Goal: Task Accomplishment & Management: Use online tool/utility

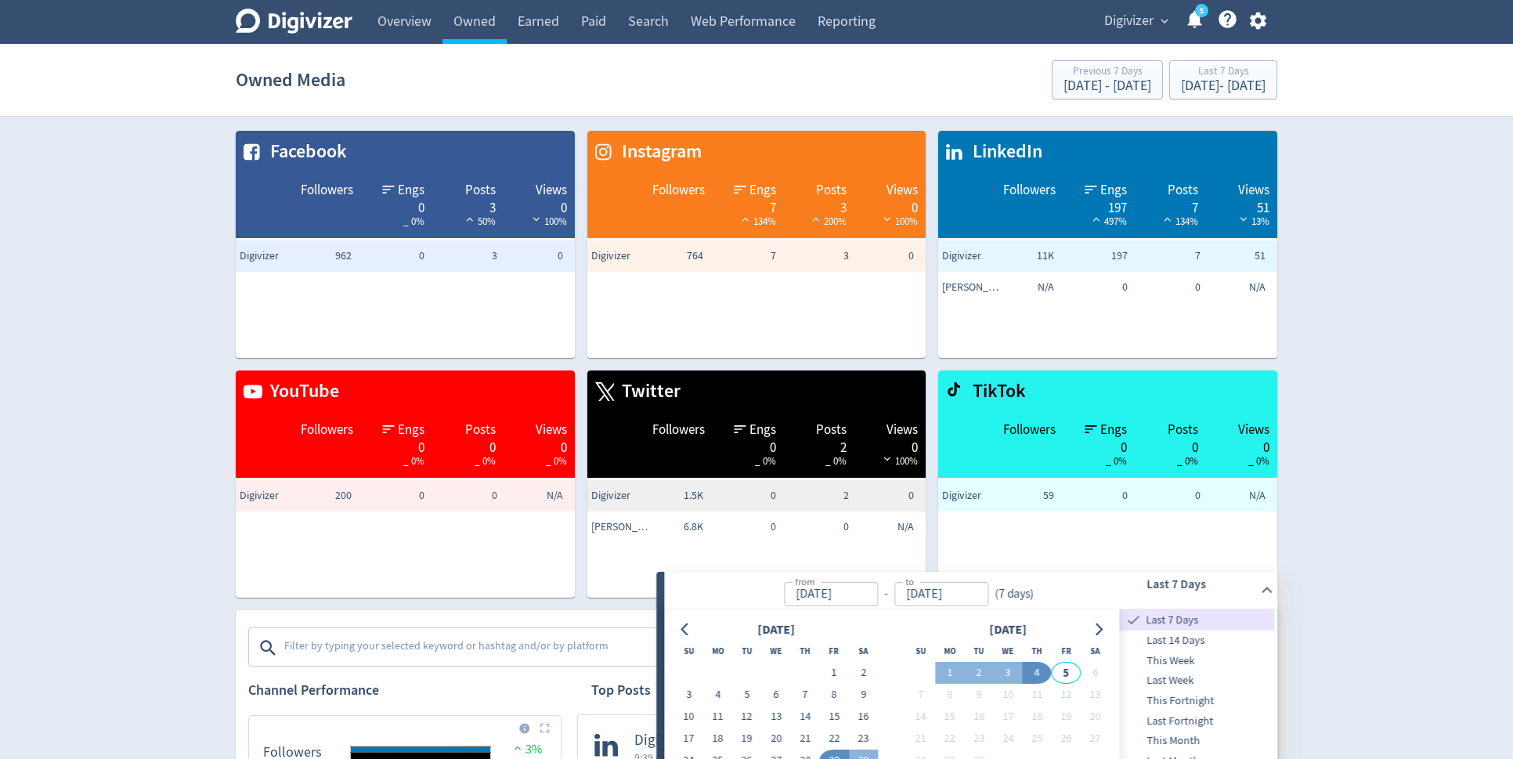
scroll to position [472, 0]
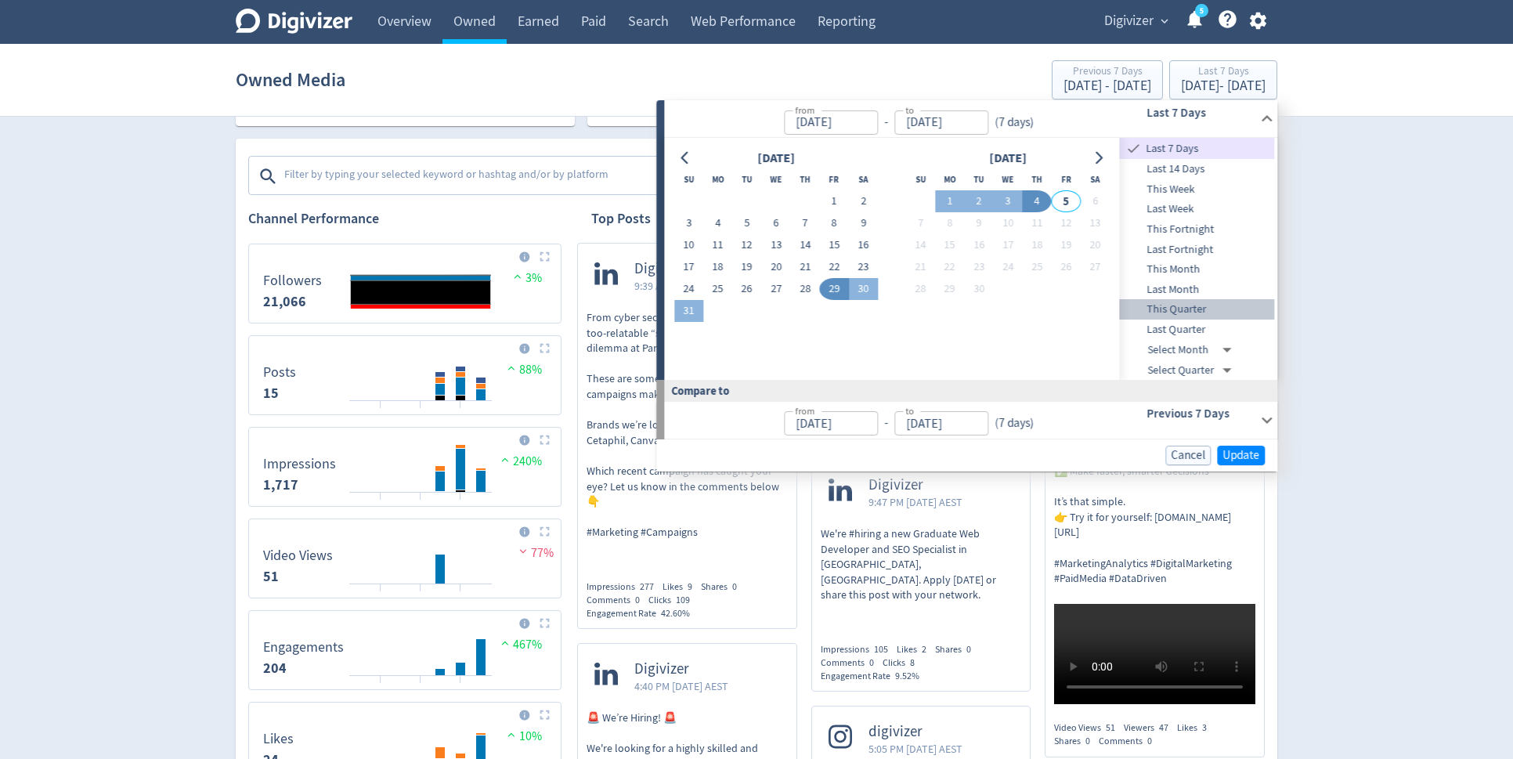
click at [1202, 311] on span "This Quarter" at bounding box center [1197, 309] width 155 height 17
type input "[DATE]"
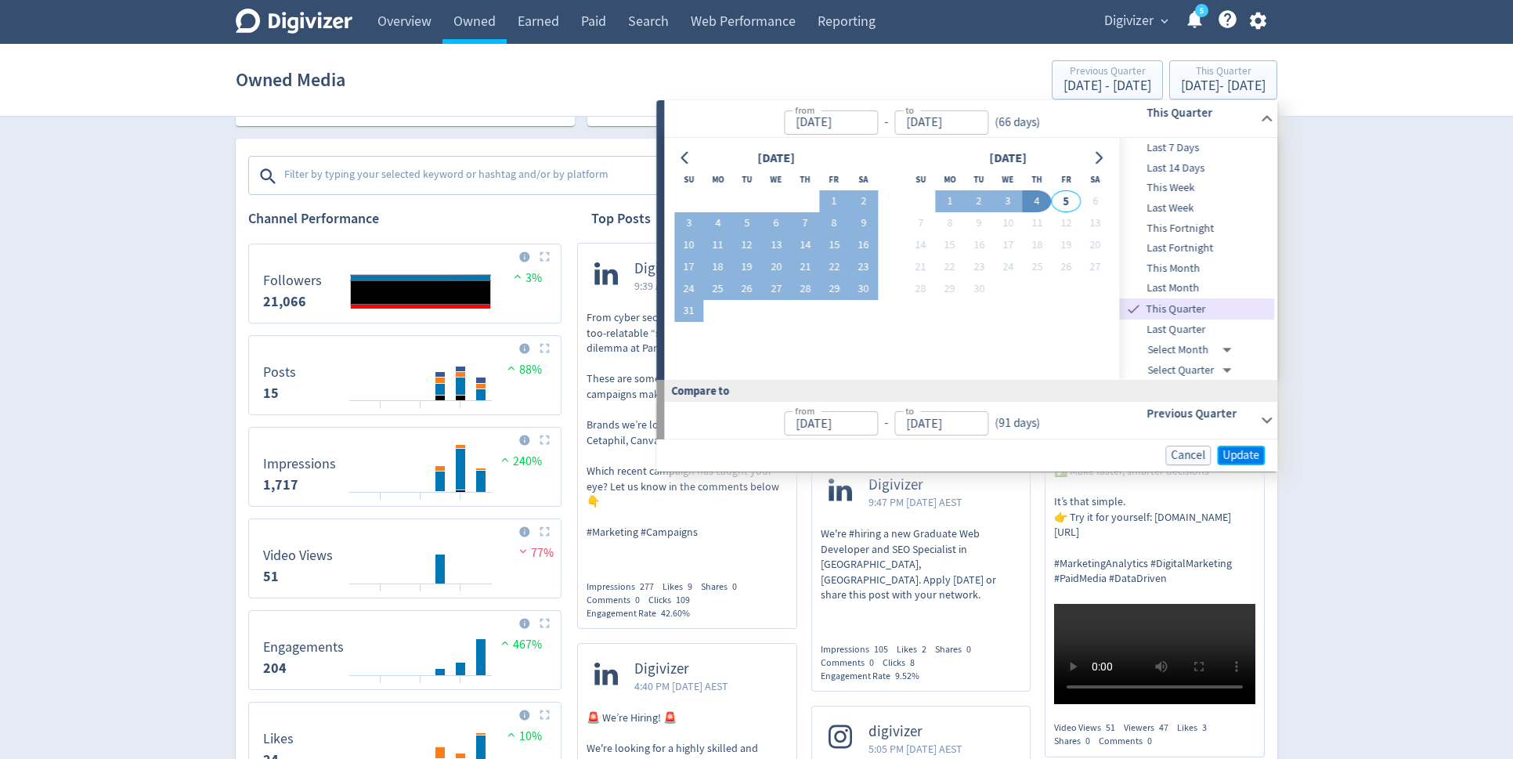
click at [1250, 450] on span "Update" at bounding box center [1241, 456] width 37 height 12
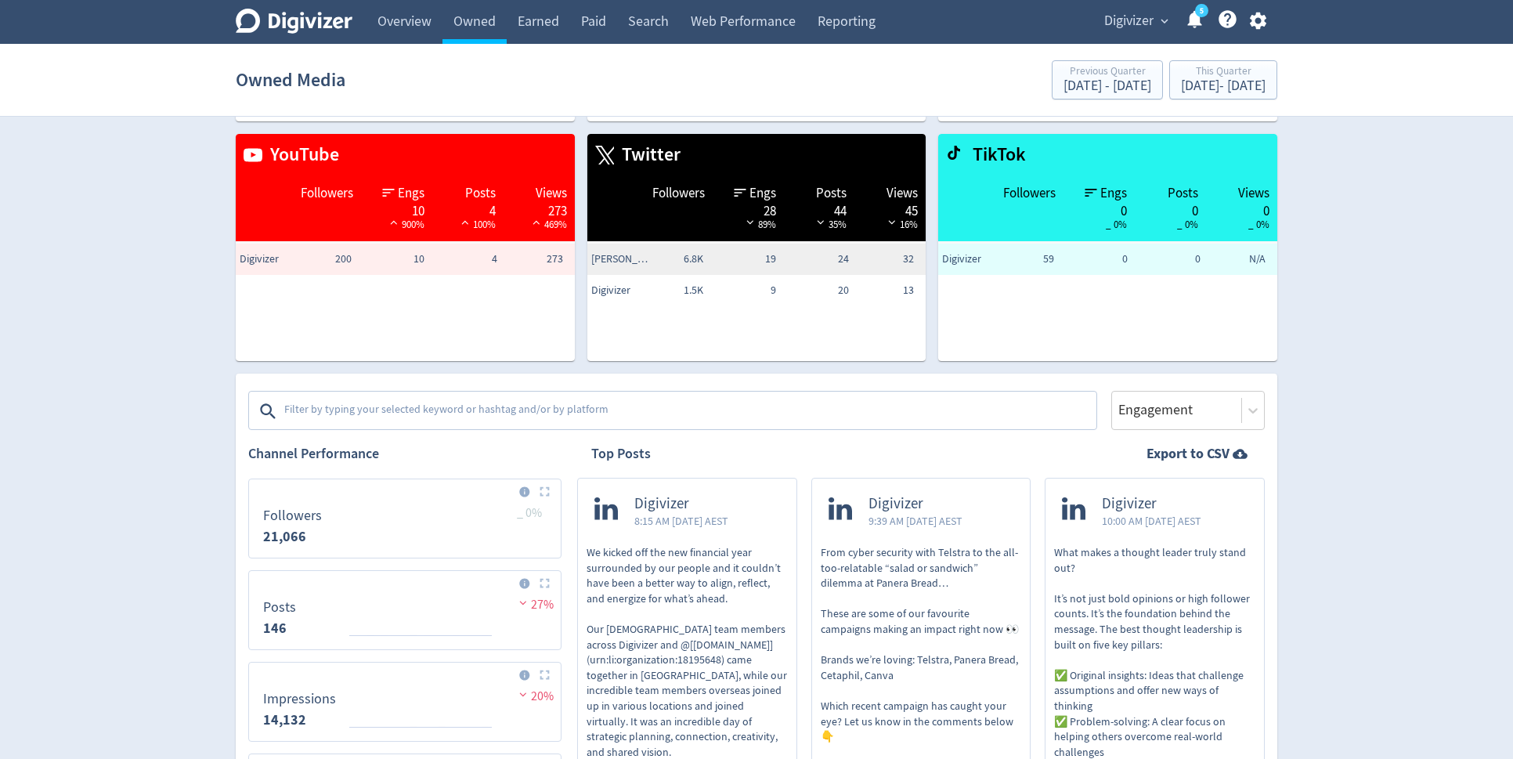
scroll to position [543, 0]
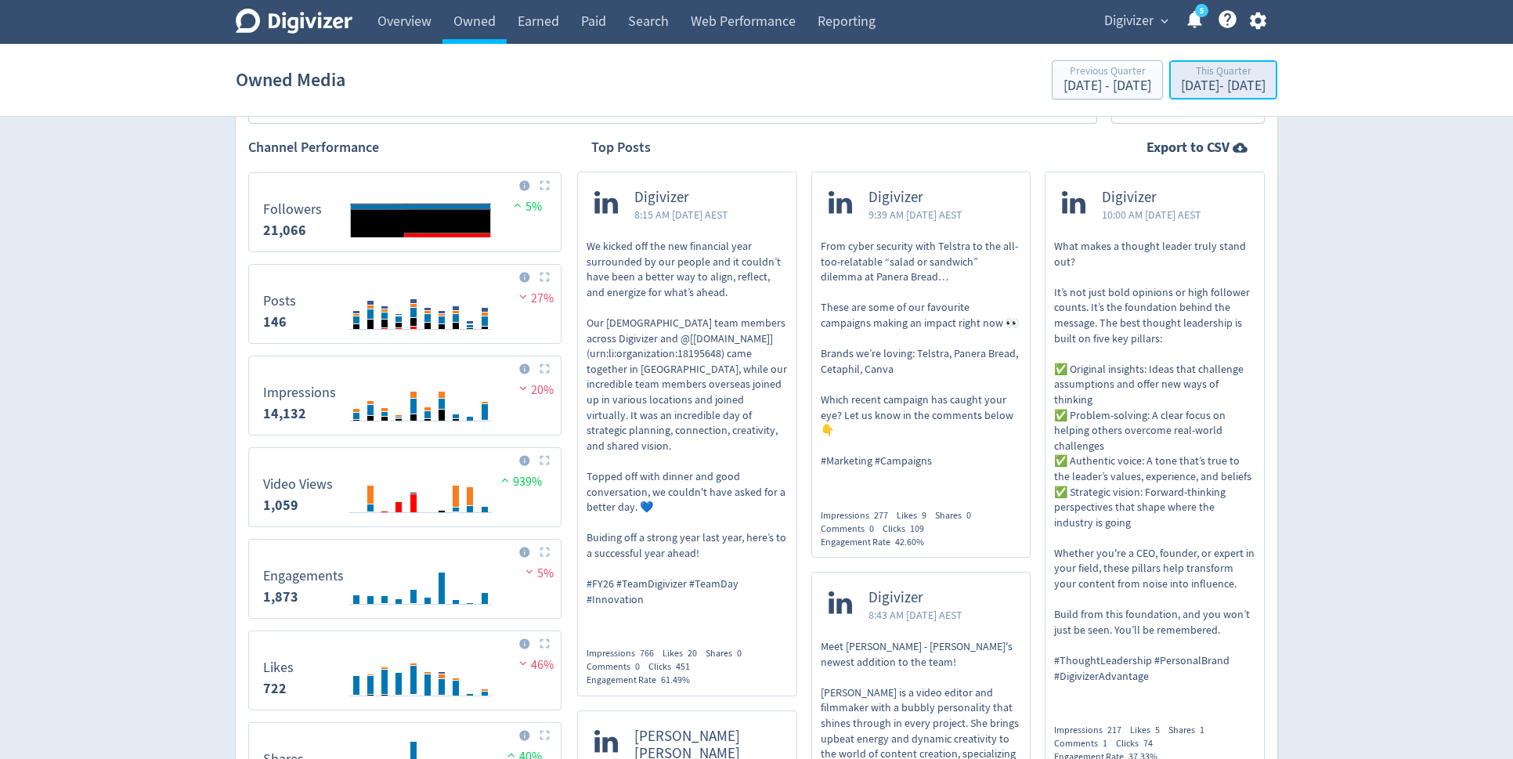
click at [1183, 70] on div "This Quarter" at bounding box center [1223, 72] width 85 height 13
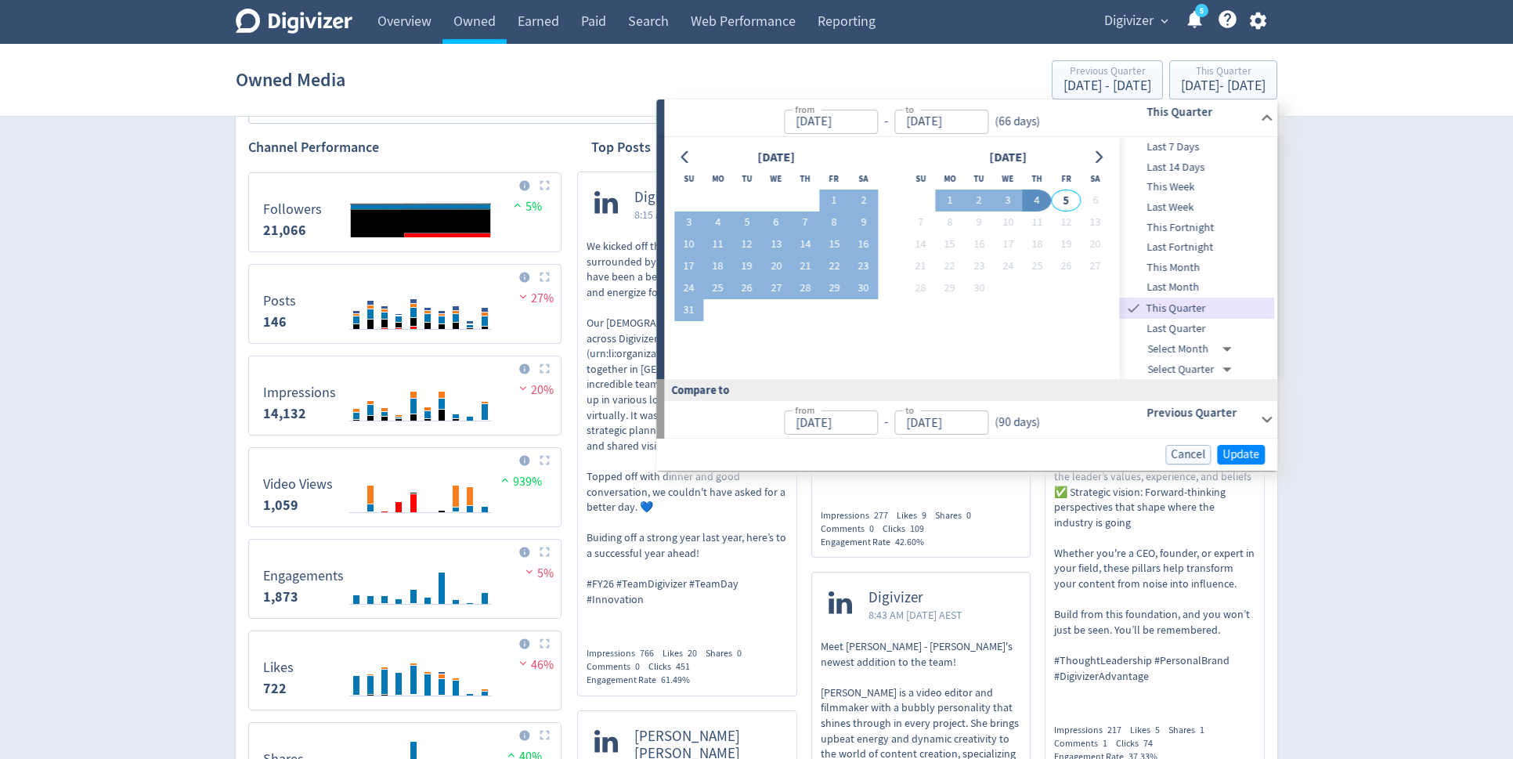
click at [1188, 146] on span "Last 7 Days" at bounding box center [1197, 147] width 155 height 17
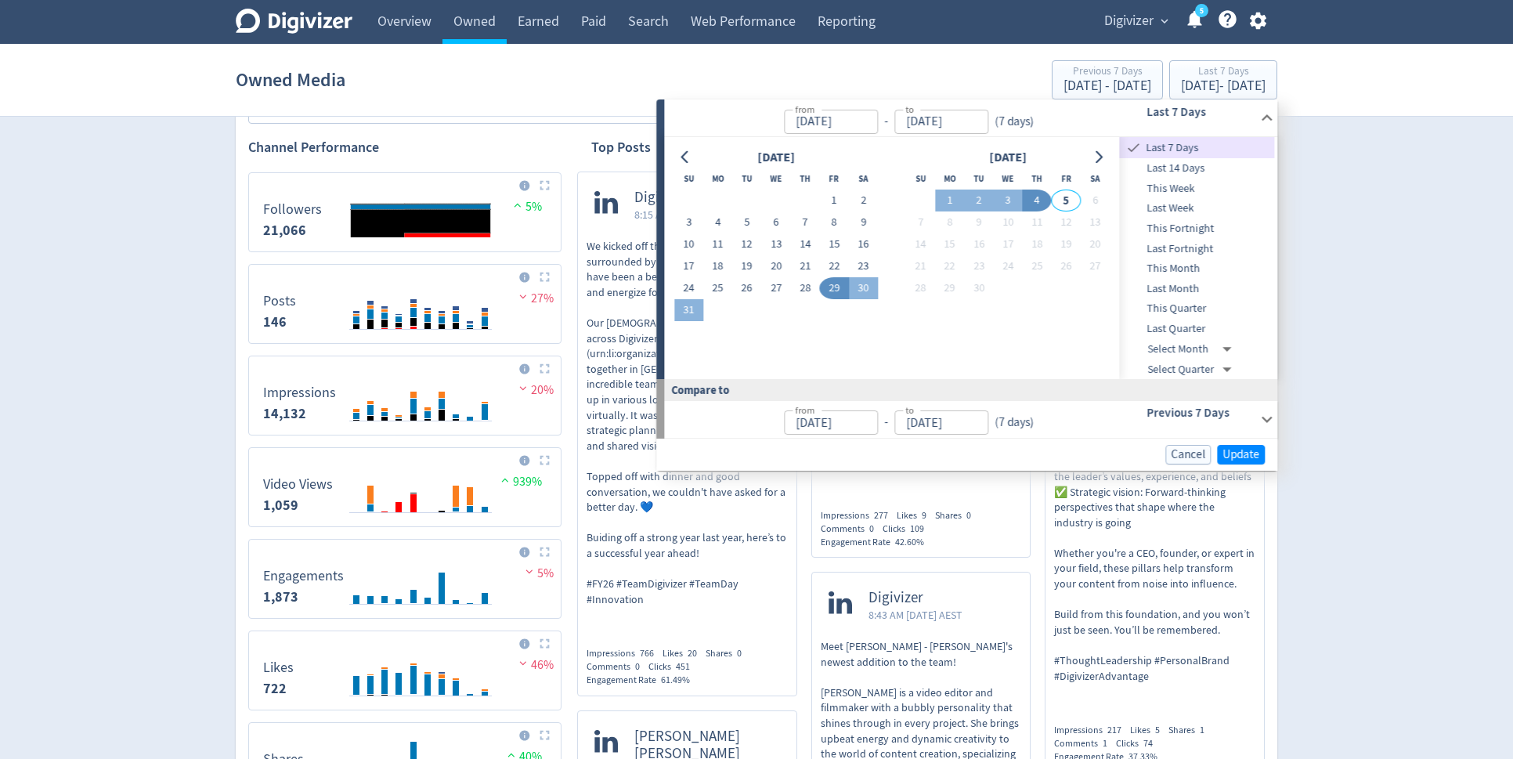
type input "[DATE]"
click at [1235, 453] on span "Update" at bounding box center [1241, 455] width 37 height 12
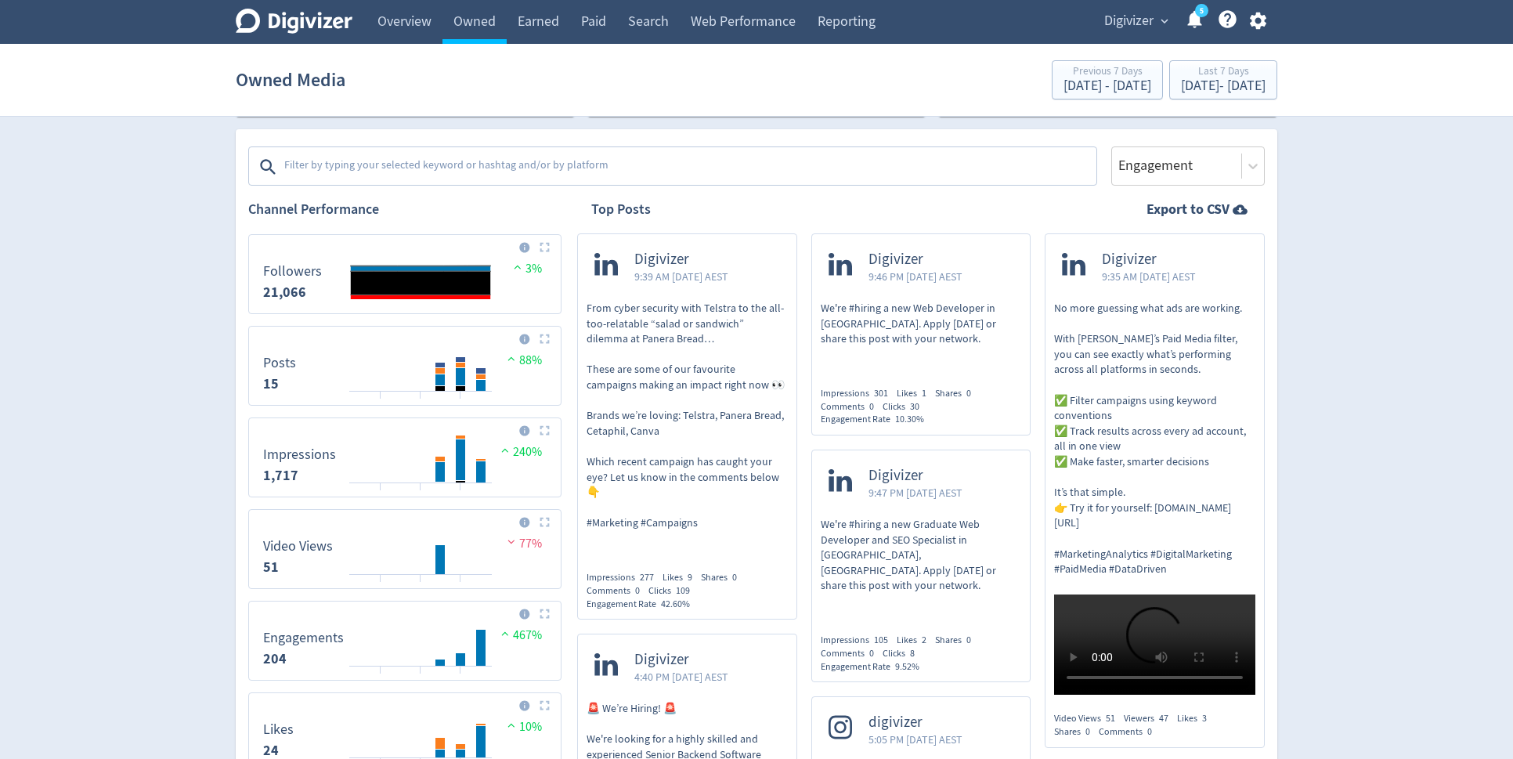
scroll to position [473, 0]
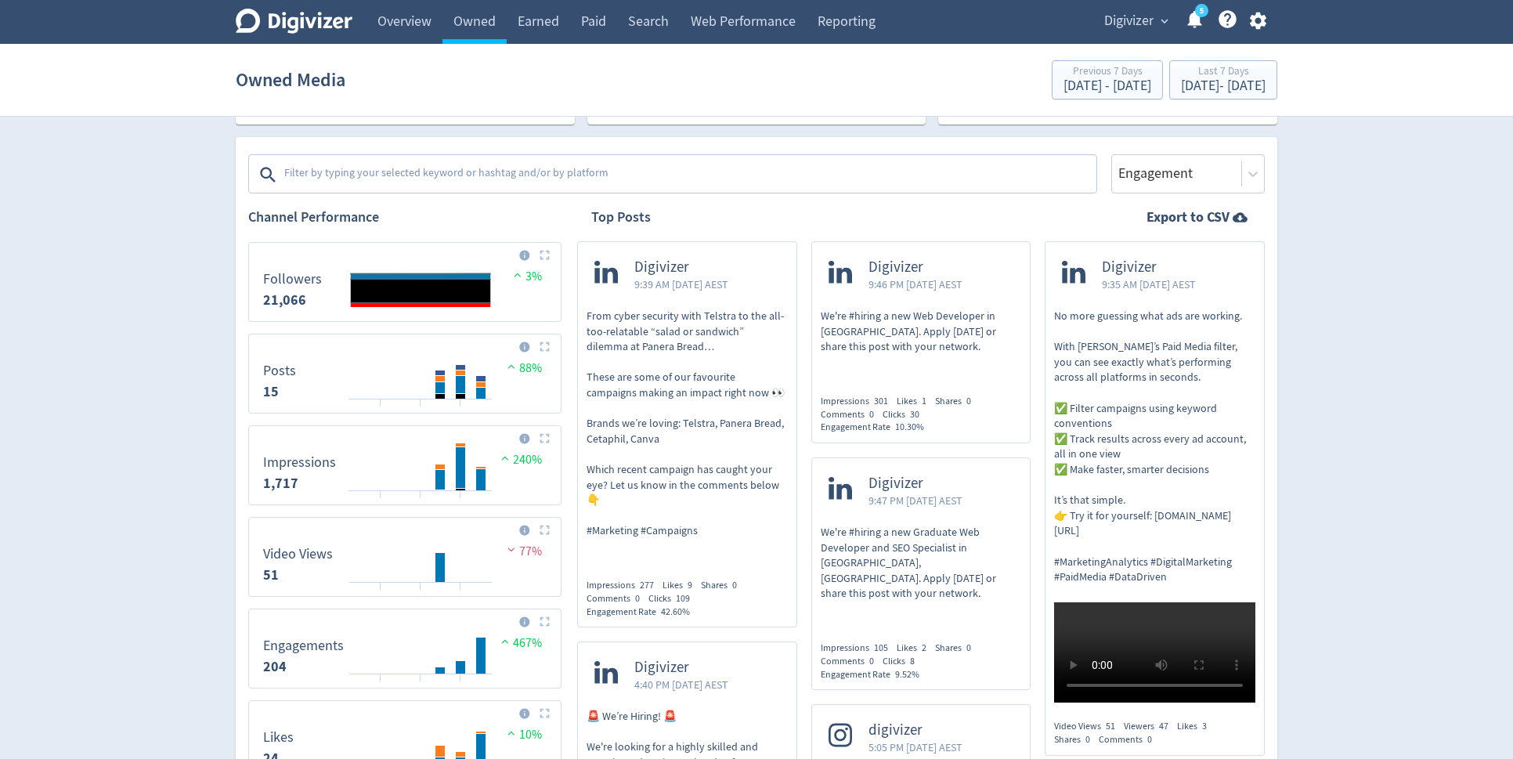
click at [1148, 19] on span "Digivizer" at bounding box center [1128, 21] width 49 height 25
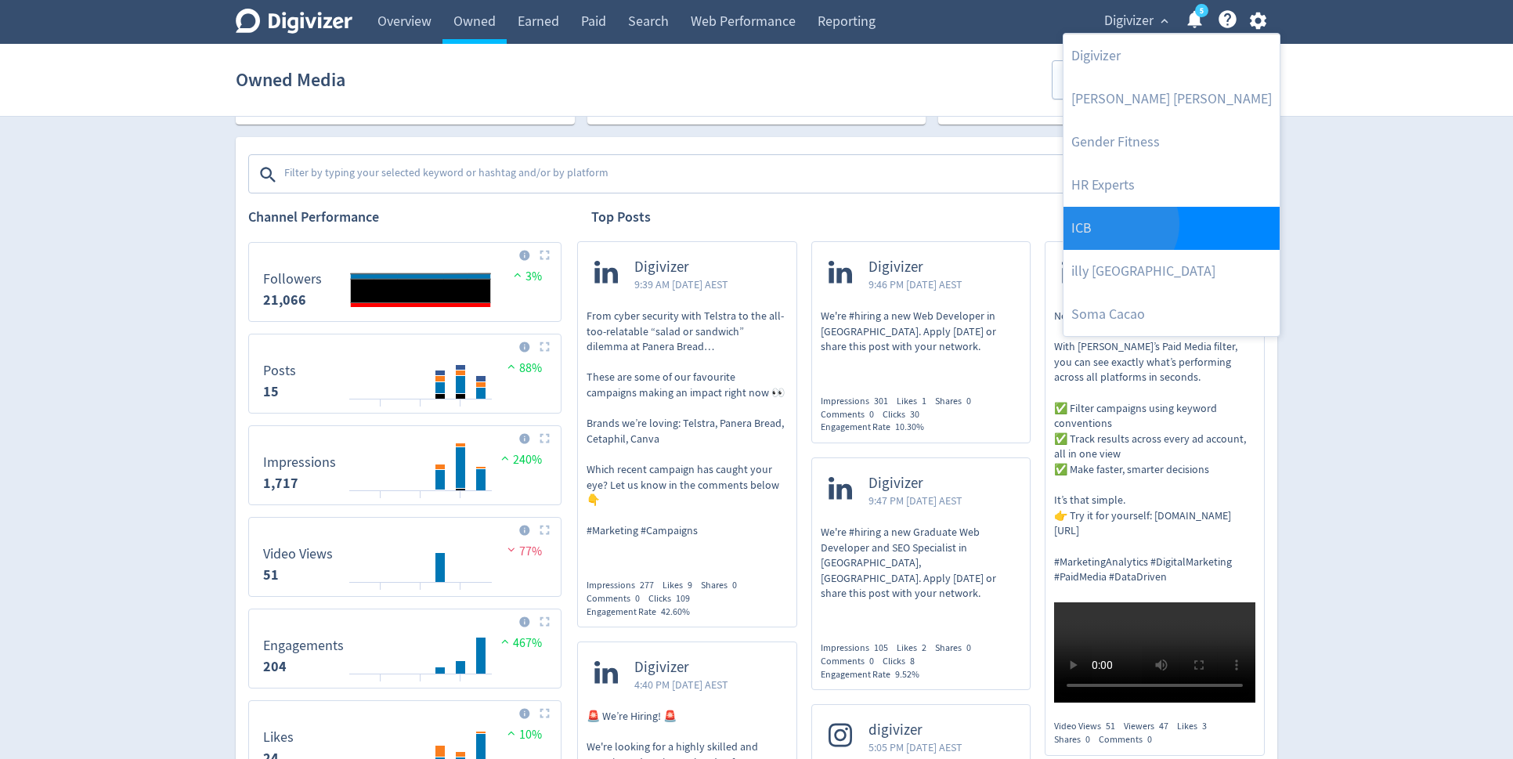
click at [1118, 223] on link "ICB" at bounding box center [1172, 228] width 216 height 43
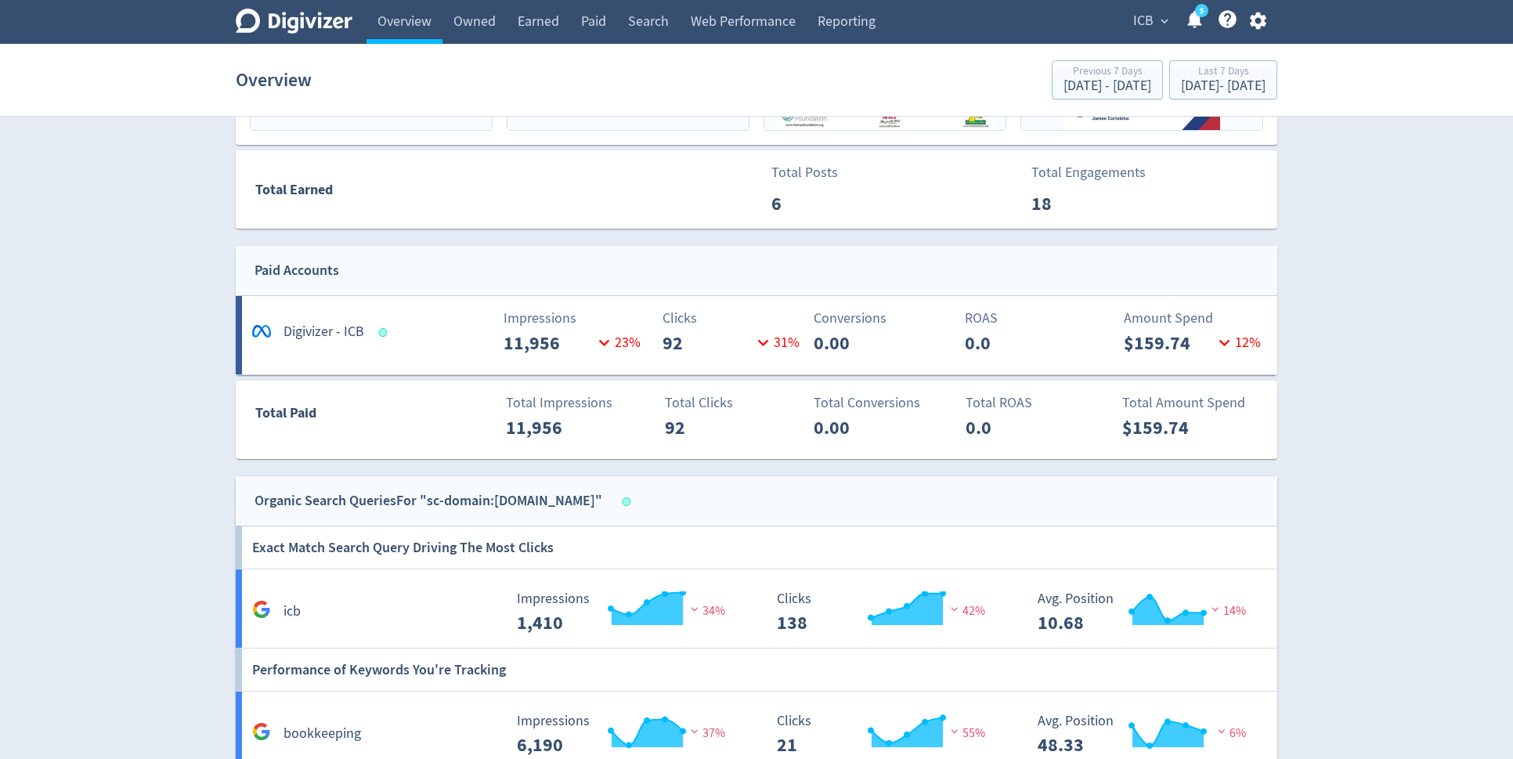
scroll to position [1097, 0]
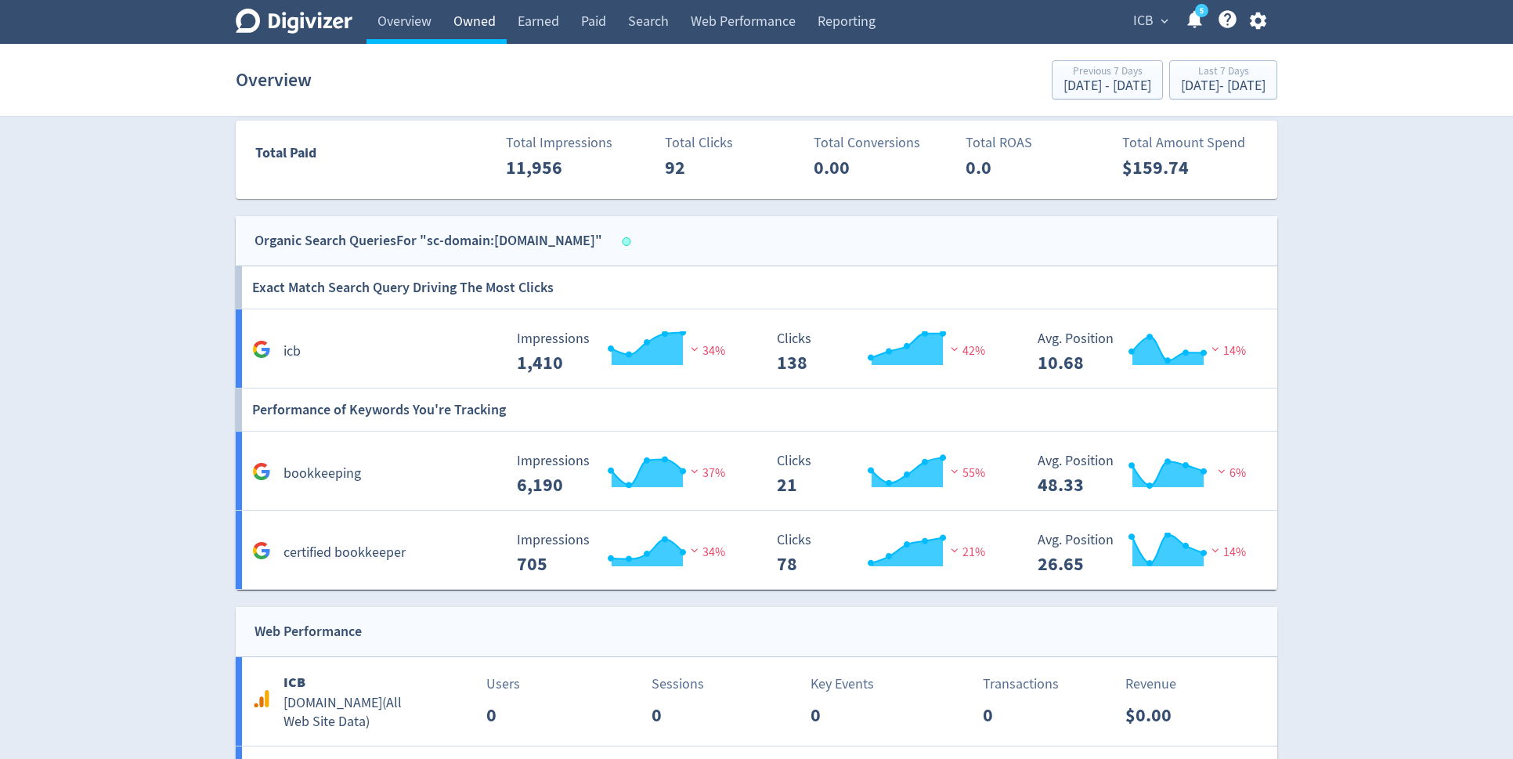
click at [495, 16] on link "Owned" at bounding box center [475, 22] width 64 height 44
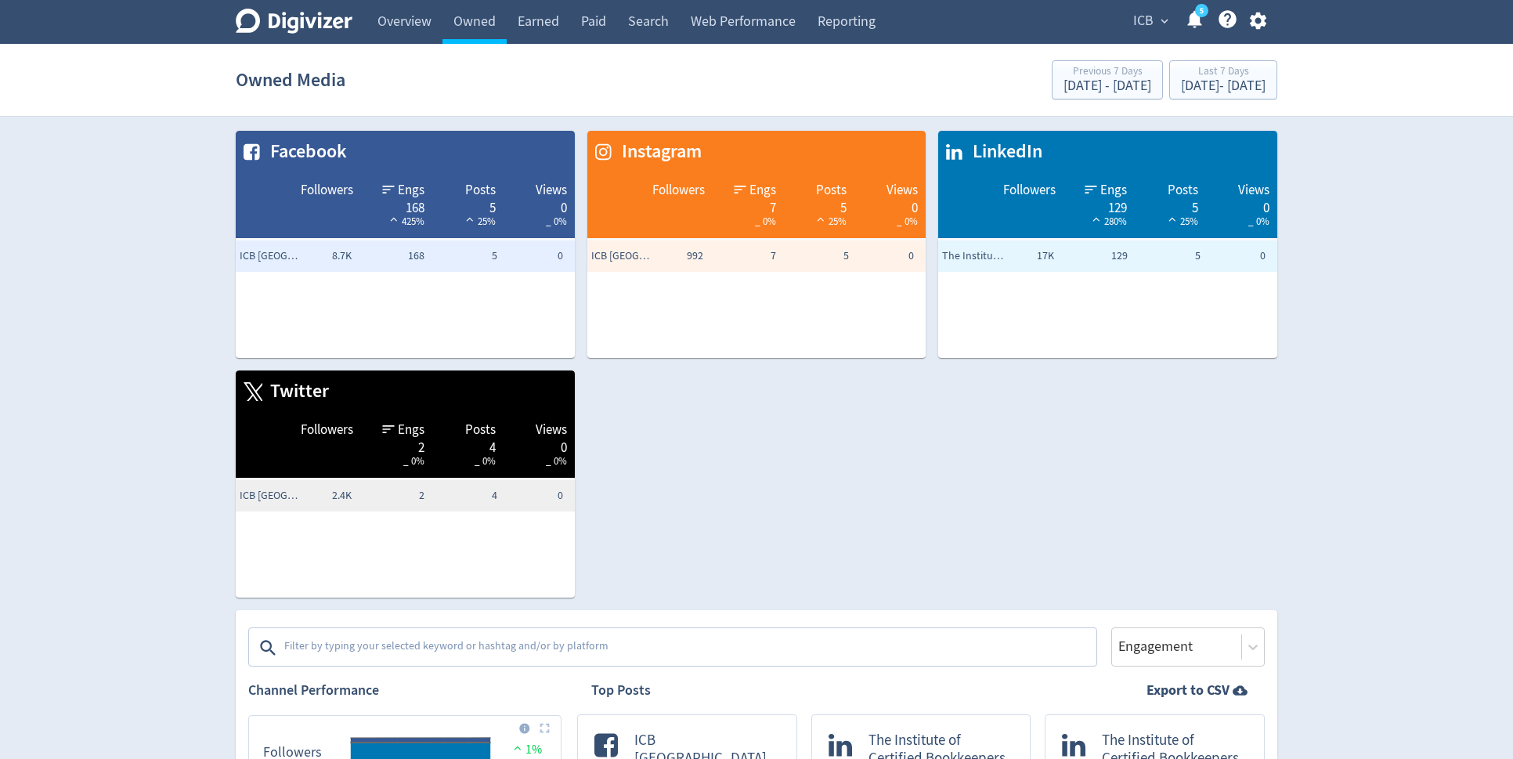
click at [1156, 14] on button "ICB expand_more" at bounding box center [1150, 21] width 45 height 25
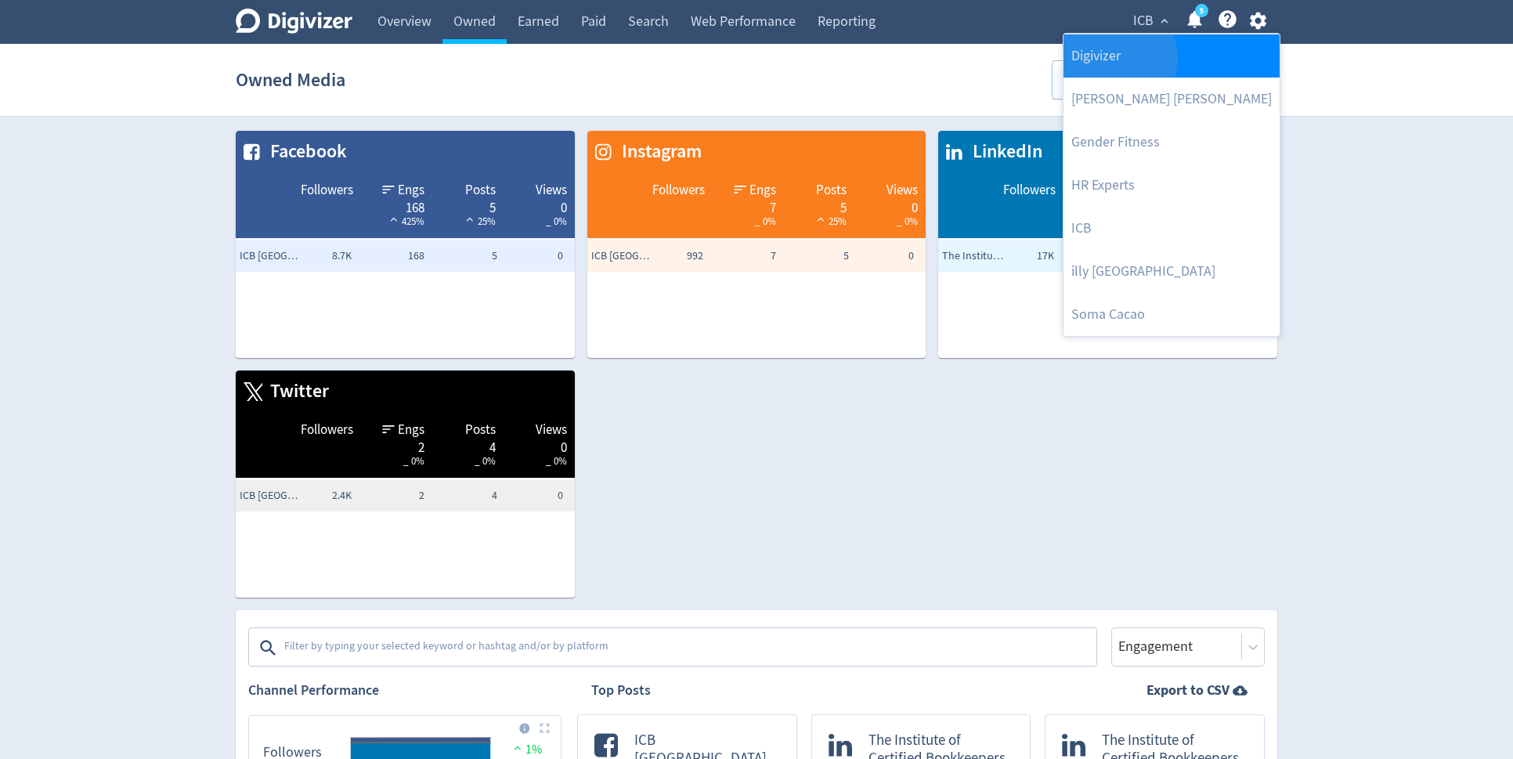
click at [1117, 57] on link "Digivizer" at bounding box center [1172, 55] width 216 height 43
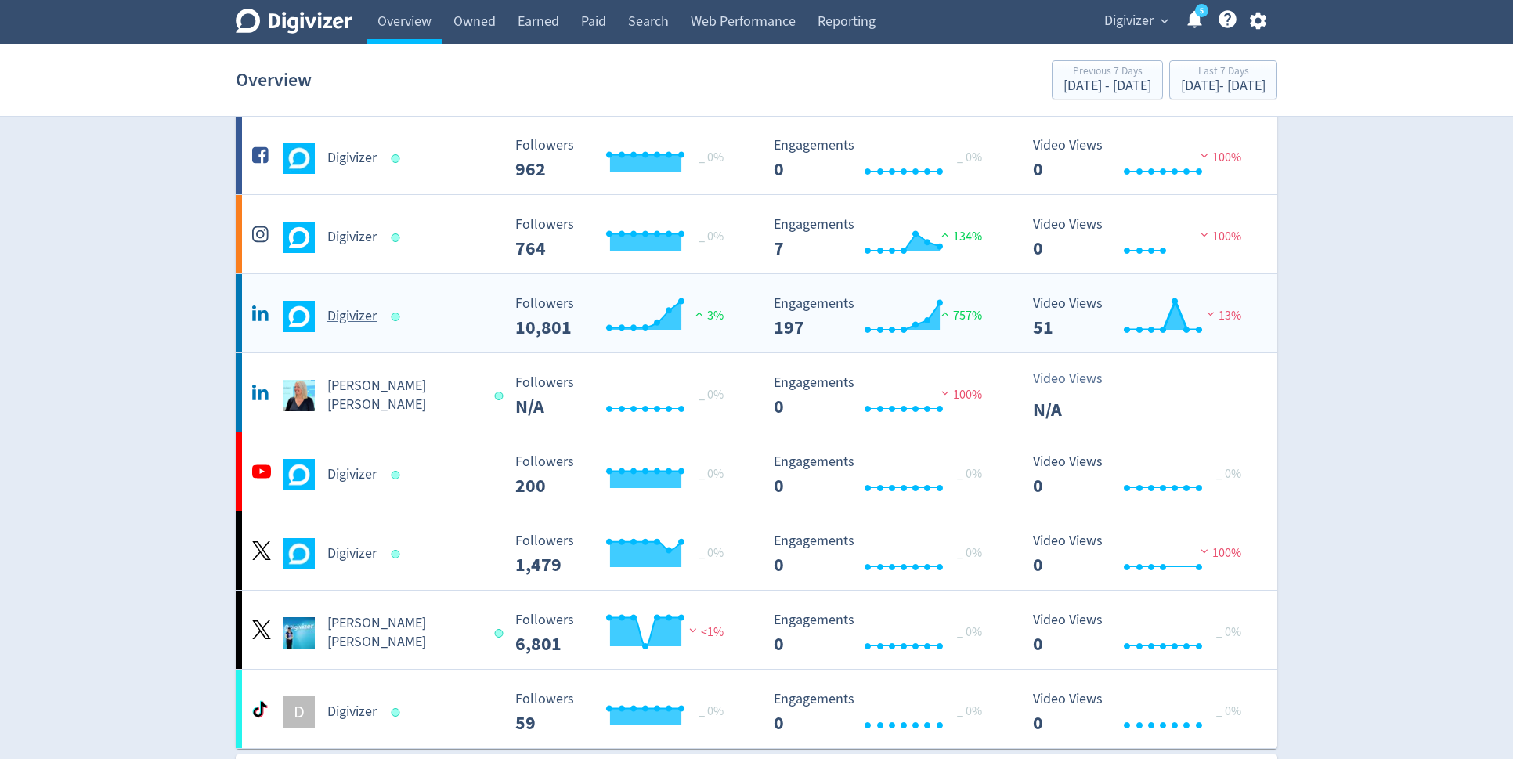
scroll to position [81, 0]
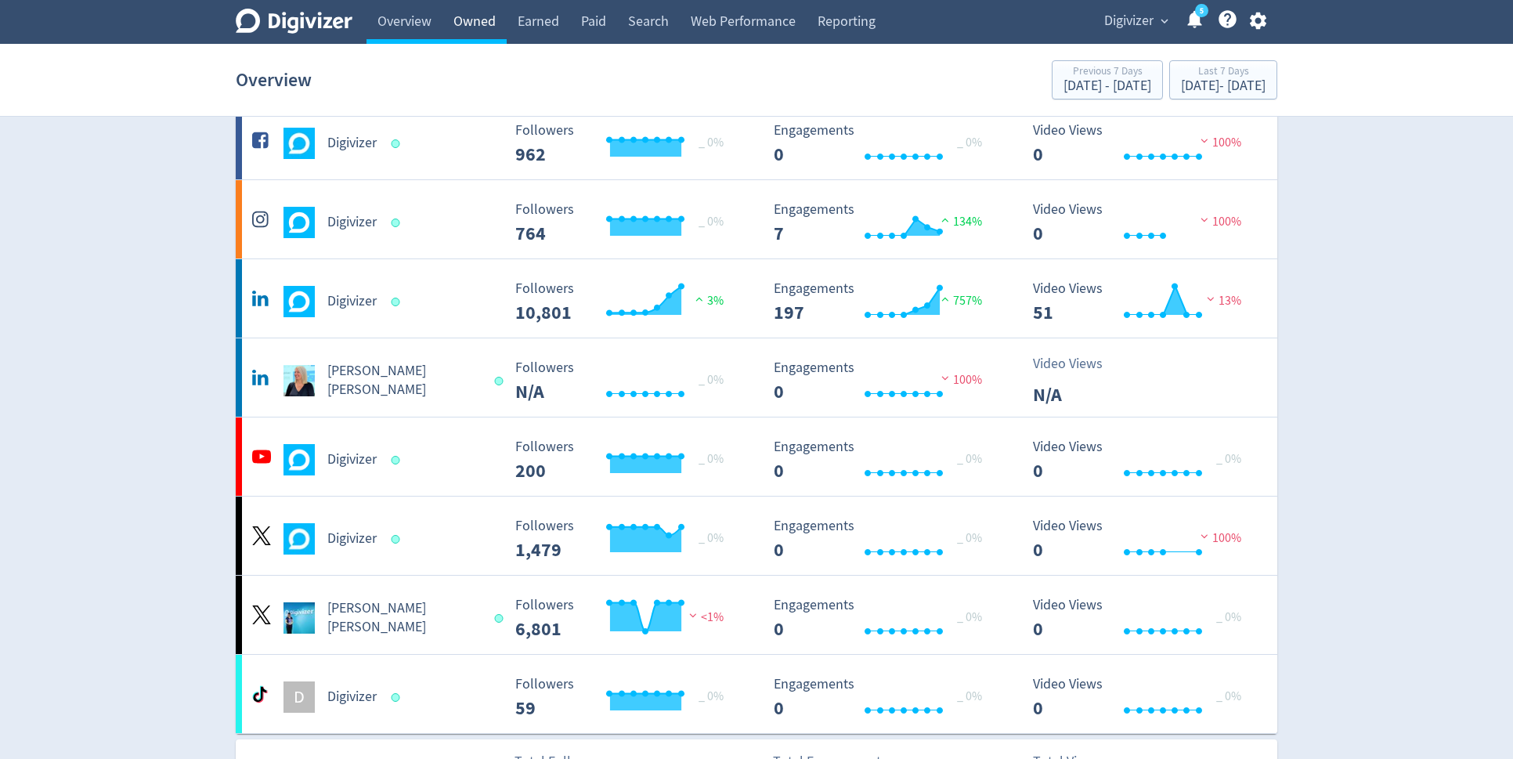
click at [486, 27] on link "Owned" at bounding box center [475, 22] width 64 height 44
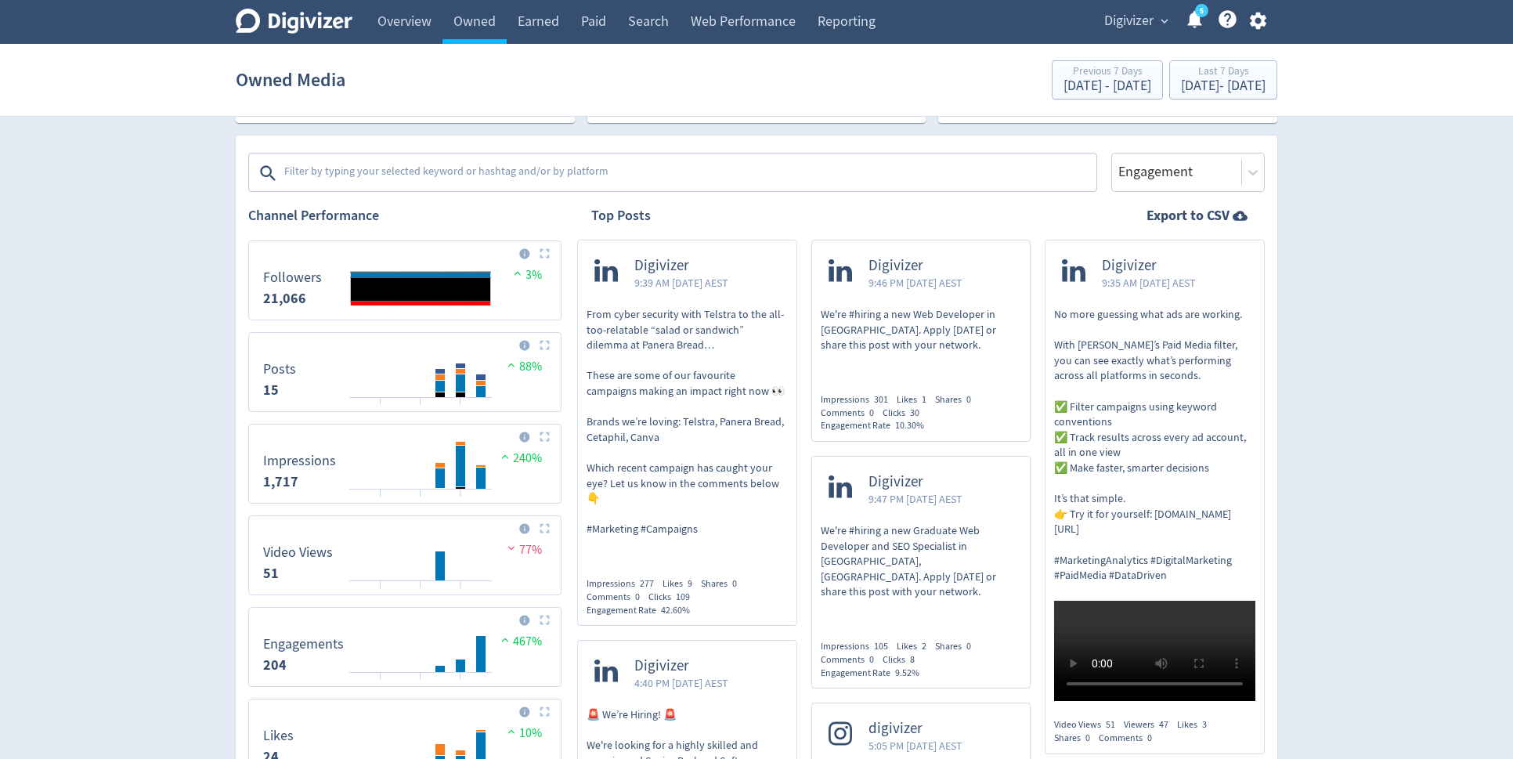
scroll to position [566, 0]
